Goal: Find contact information: Find contact information

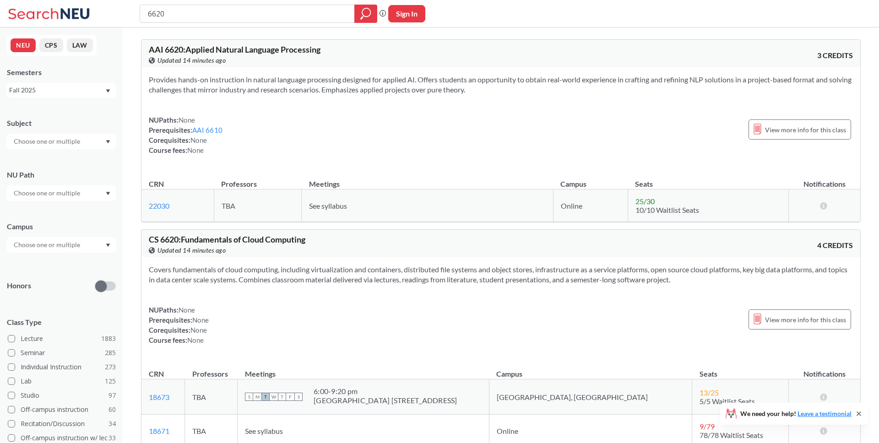
click at [231, 16] on input "6620" at bounding box center [247, 14] width 201 height 16
type input "[PERSON_NAME]"
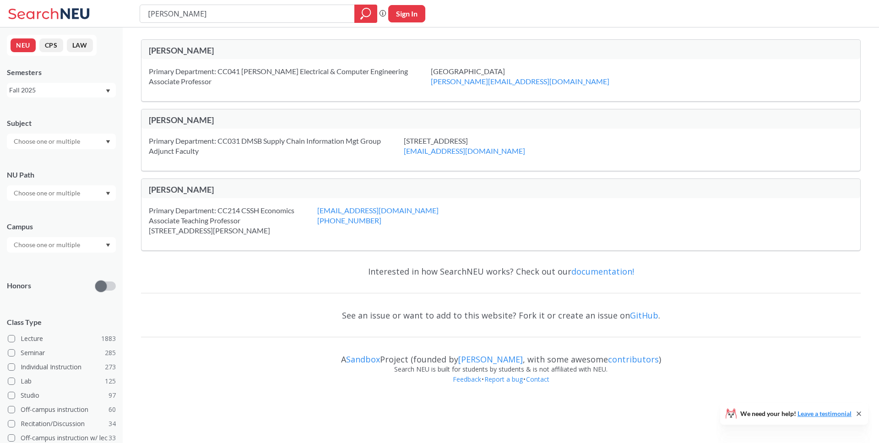
click at [285, 277] on div "Interested in how SearchNEU works? Check out our documentation!" at bounding box center [501, 271] width 720 height 27
drag, startPoint x: 394, startPoint y: 71, endPoint x: 505, endPoint y: 74, distance: 110.8
click at [505, 74] on div "Primary Department: CC041 [PERSON_NAME] Electrical & Computer Engineering Assoc…" at bounding box center [500, 80] width 719 height 42
click at [505, 74] on div "[GEOGRAPHIC_DATA] [PERSON_NAME][EMAIL_ADDRESS][DOMAIN_NAME]" at bounding box center [531, 76] width 201 height 20
drag, startPoint x: 483, startPoint y: 71, endPoint x: 394, endPoint y: 73, distance: 89.3
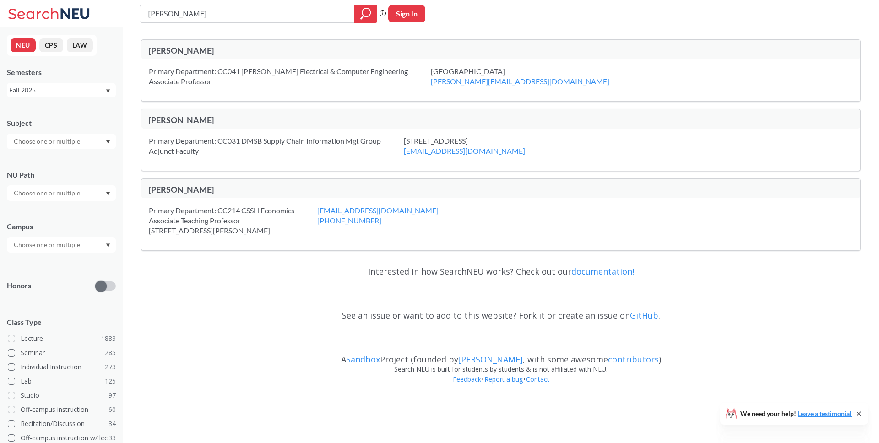
click at [431, 73] on div "[GEOGRAPHIC_DATA] [PERSON_NAME][EMAIL_ADDRESS][DOMAIN_NAME]" at bounding box center [531, 76] width 201 height 20
copy div "[GEOGRAPHIC_DATA]"
